Goal: Information Seeking & Learning: Find specific fact

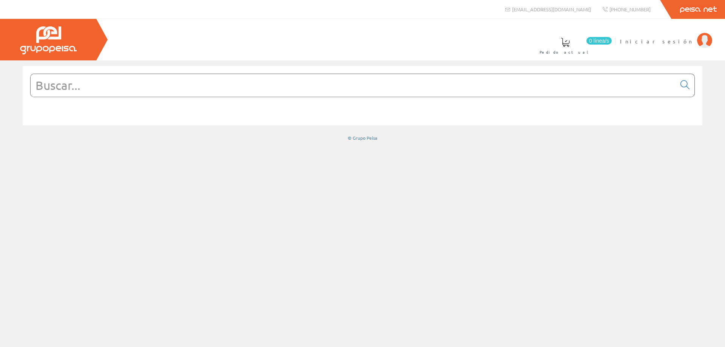
click at [681, 6] on link "Peisa Net" at bounding box center [698, 9] width 54 height 19
click at [319, 86] on input "text" at bounding box center [353, 85] width 645 height 23
paste input "PROYECTOR SEVILLA 4 4136 LED 150W 4K CLD GRAFITO"
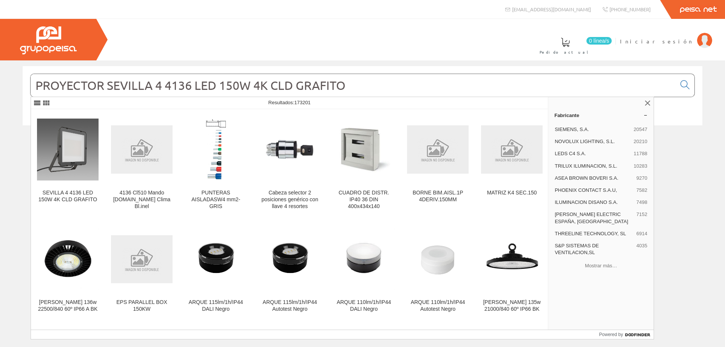
type input "PROYECTOR SEVILLA 4 4136 LED 150W 4K CLD GRAFITO"
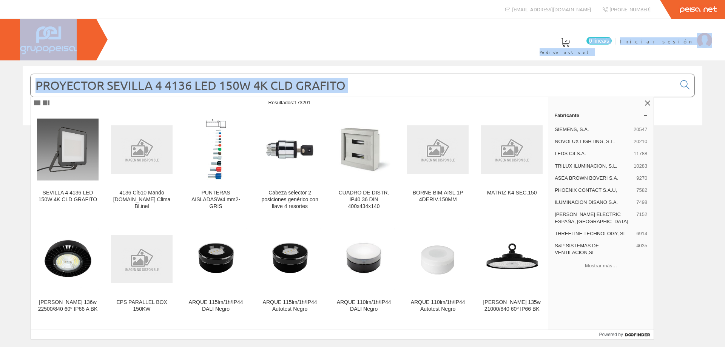
drag, startPoint x: 412, startPoint y: 74, endPoint x: 0, endPoint y: 56, distance: 411.9
click at [0, 56] on div "info@peisa.com +34 962 96 59 14 Peisa Net" at bounding box center [362, 173] width 725 height 347
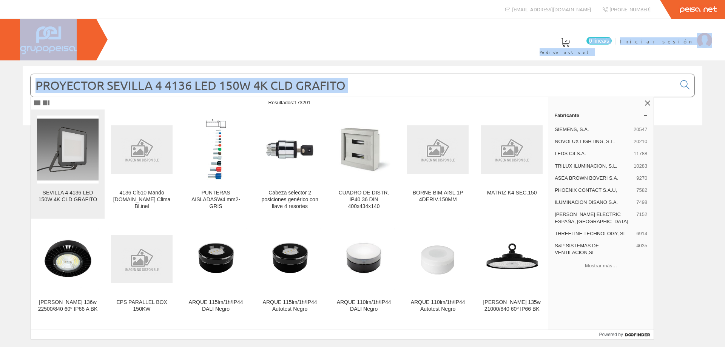
click at [57, 161] on img at bounding box center [68, 150] width 62 height 62
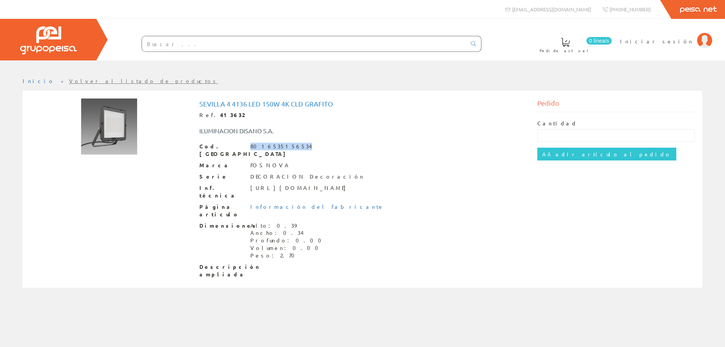
drag, startPoint x: 293, startPoint y: 148, endPoint x: 247, endPoint y: 146, distance: 45.3
click at [247, 146] on div "Cod. Barras 8016535156534" at bounding box center [362, 150] width 327 height 15
copy div "8016535156534"
click at [245, 46] on input "text" at bounding box center [304, 43] width 324 height 15
paste input "53494099"
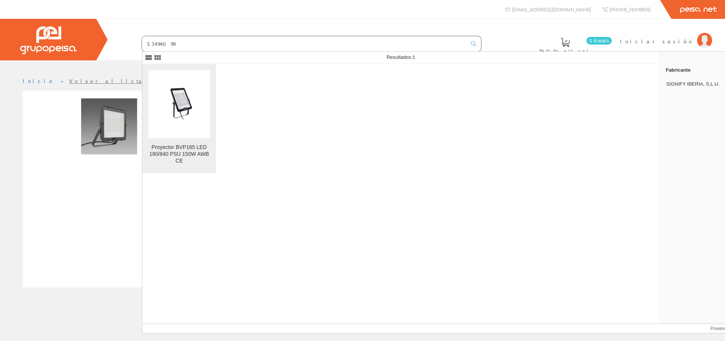
type input "53494099"
click at [160, 119] on img at bounding box center [179, 104] width 62 height 41
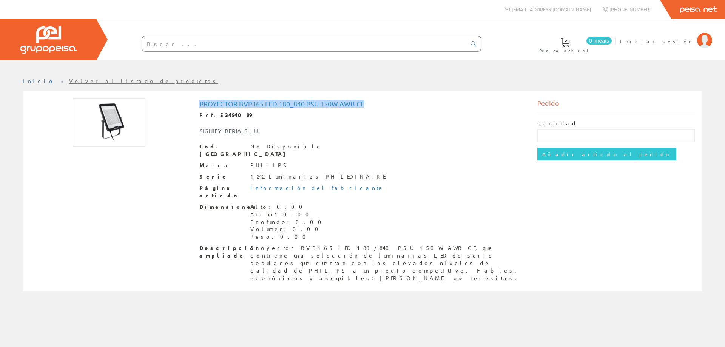
drag, startPoint x: 366, startPoint y: 103, endPoint x: 194, endPoint y: 103, distance: 172.2
click at [194, 103] on div "Proyector BVP165 LED 180_840 PSU 150W AWB CE Ref. 53494099 SIGNIFY IBERIA, S.L.…" at bounding box center [363, 192] width 338 height 188
copy h1 "Proyector BVP165 LED 180_840 PSU 150W AWB CE"
click at [166, 44] on input "text" at bounding box center [304, 43] width 324 height 15
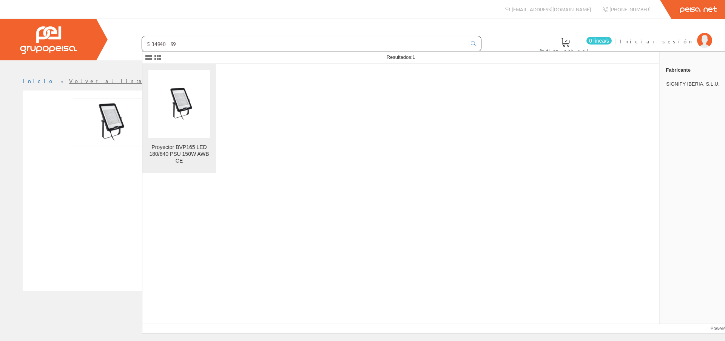
type input "53494099"
click at [196, 127] on figure at bounding box center [179, 104] width 62 height 68
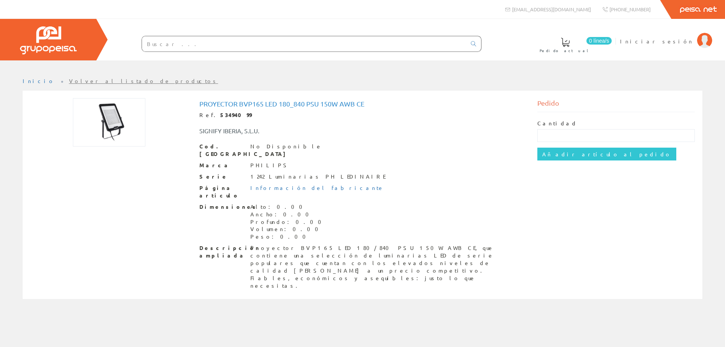
click at [111, 118] on img at bounding box center [109, 122] width 72 height 48
click at [458, 227] on div "Inicio Volver al listado de productos" at bounding box center [362, 203] width 725 height 287
